Goal: Check status: Check status

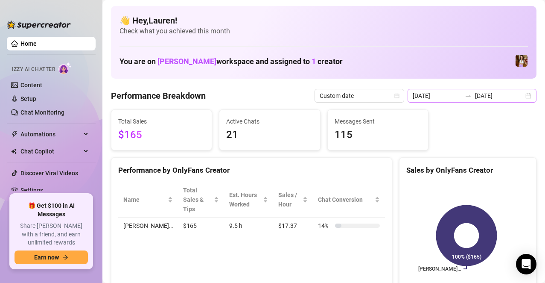
click at [519, 94] on div "[DATE] [DATE]" at bounding box center [472, 96] width 129 height 14
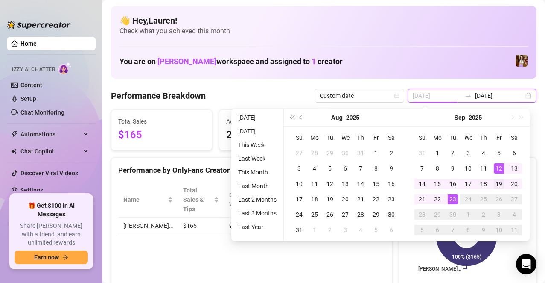
type input "[DATE]"
click at [497, 182] on div "19" at bounding box center [499, 184] width 10 height 10
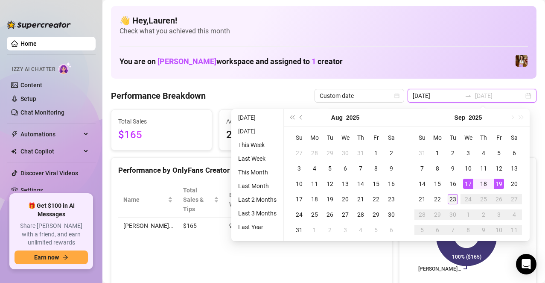
type input "[DATE]"
click at [452, 199] on div "23" at bounding box center [453, 199] width 10 height 10
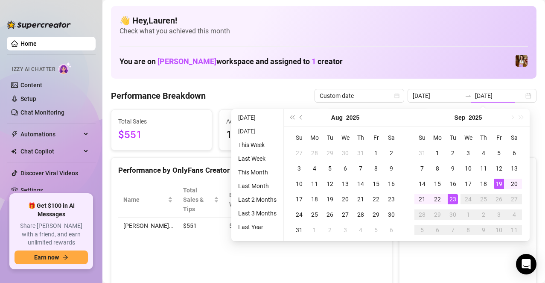
type input "[DATE]"
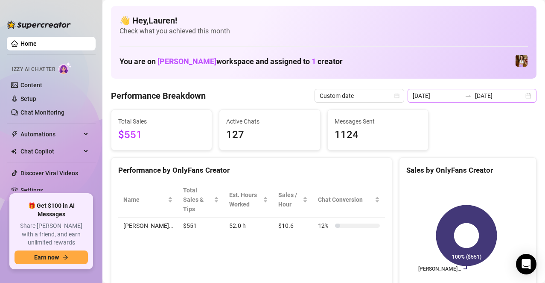
click at [522, 96] on div "[DATE] [DATE]" at bounding box center [472, 96] width 129 height 14
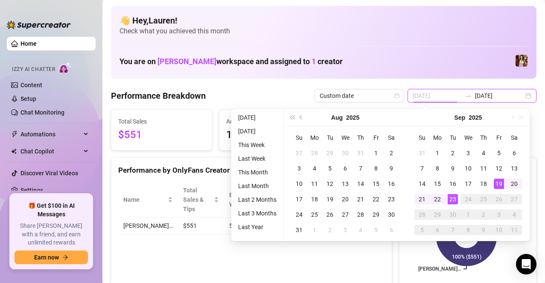
type input "[DATE]"
click at [454, 198] on div "23" at bounding box center [453, 199] width 10 height 10
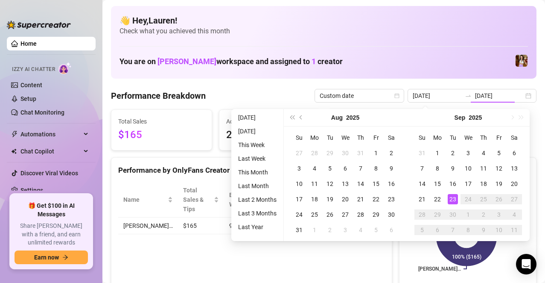
type input "[DATE]"
